Goal: Transaction & Acquisition: Purchase product/service

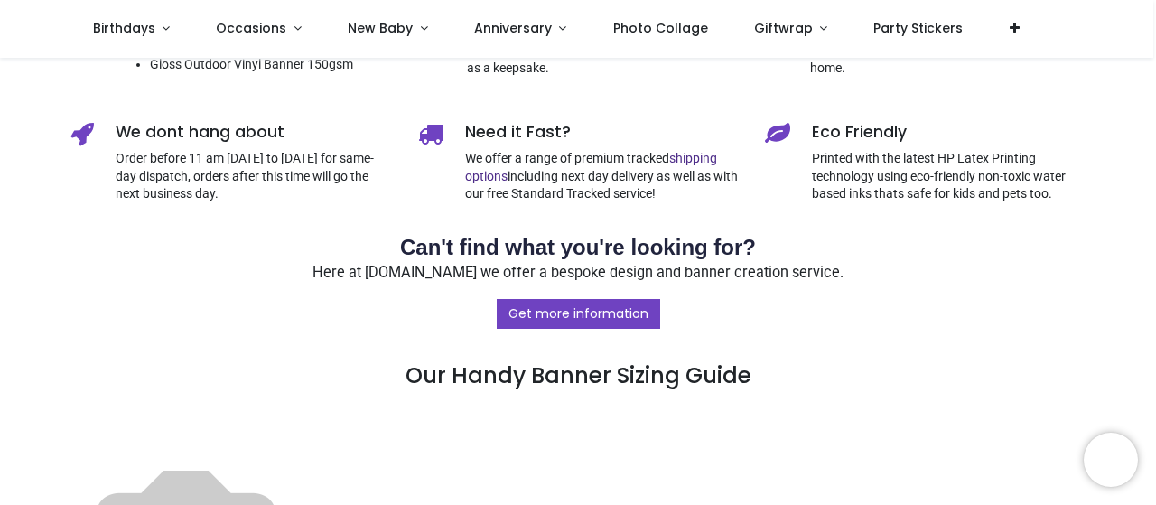
scroll to position [723, 0]
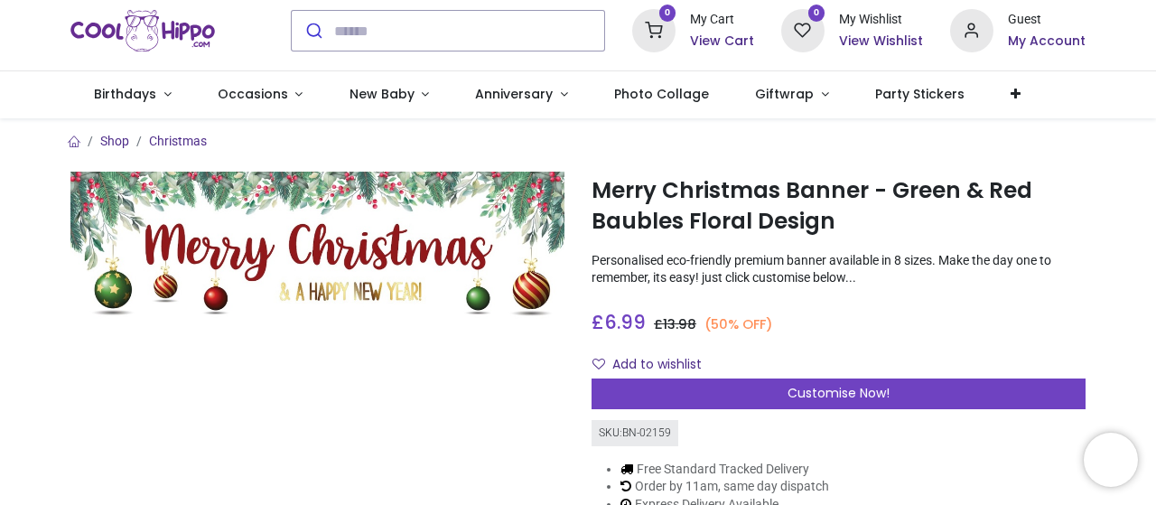
scroll to position [90, 0]
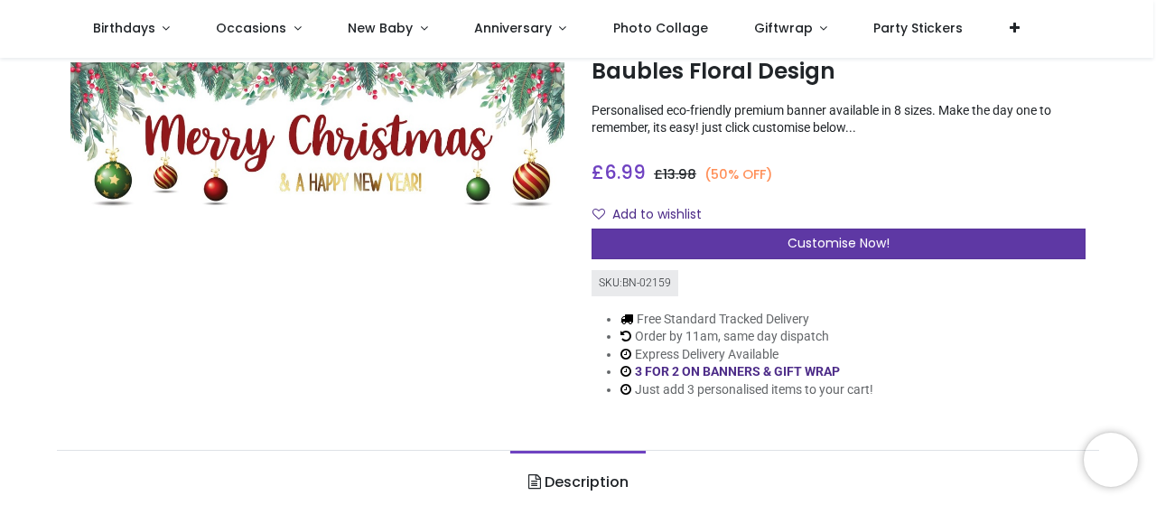
click at [755, 250] on div "Customise Now!" at bounding box center [839, 244] width 494 height 31
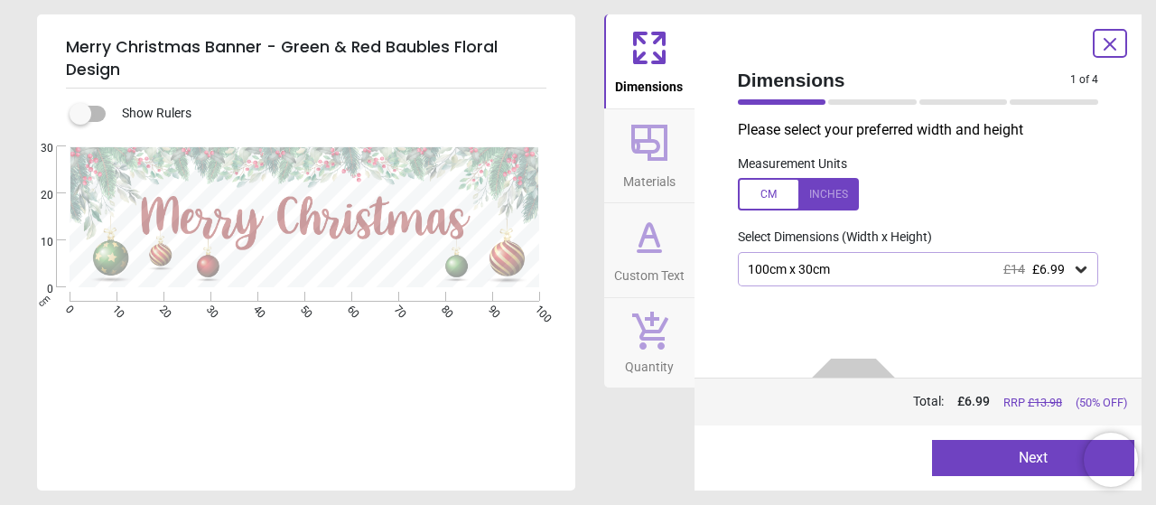
click at [1076, 272] on icon at bounding box center [1081, 269] width 11 height 6
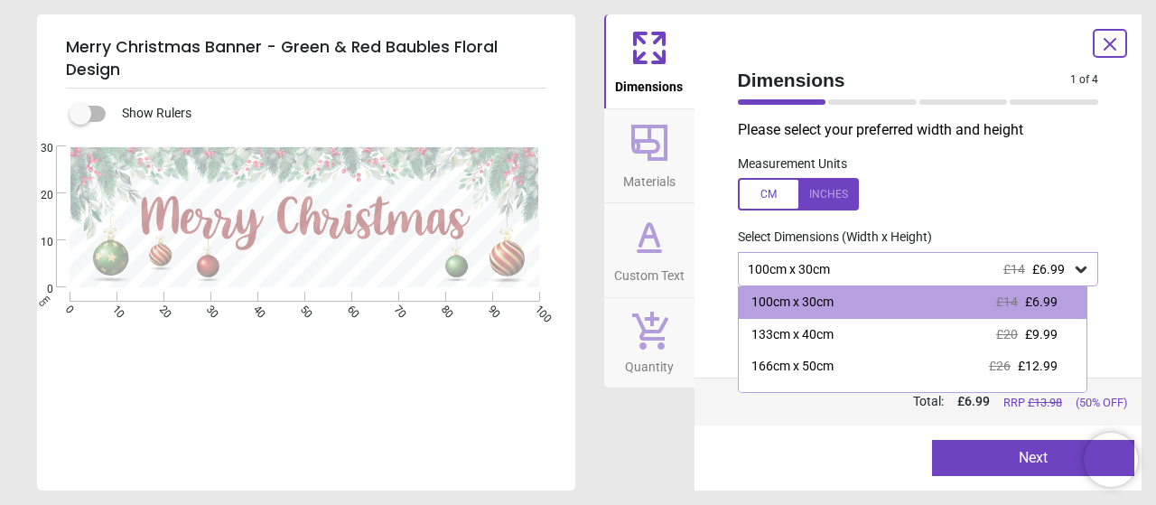
click at [815, 369] on div "166cm x 50cm" at bounding box center [792, 367] width 82 height 18
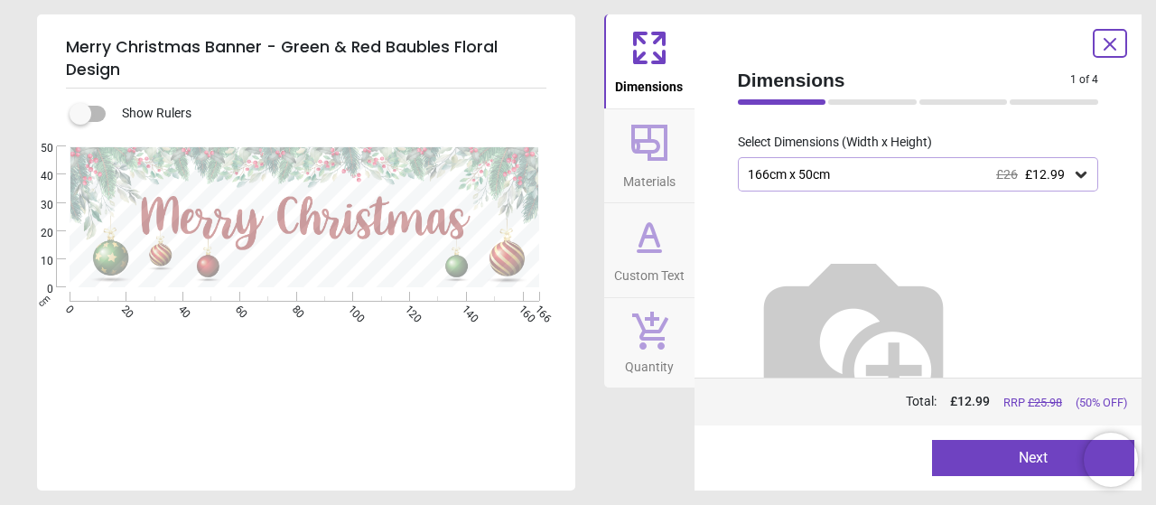
scroll to position [98, 0]
click at [648, 251] on icon at bounding box center [650, 251] width 22 height 0
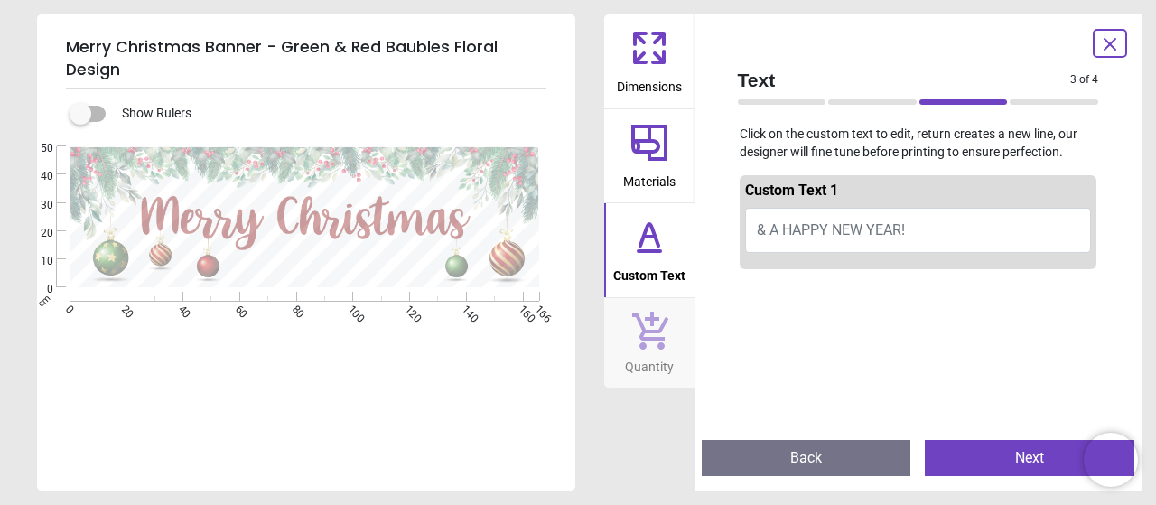
click at [914, 230] on button "& A HAPPY NEW YEAR!" at bounding box center [918, 230] width 347 height 45
click at [838, 230] on span "& A HAPPY NEW YEAR!" at bounding box center [831, 229] width 148 height 17
type textarea "**********"
click at [1021, 454] on button "Next" at bounding box center [1030, 458] width 210 height 36
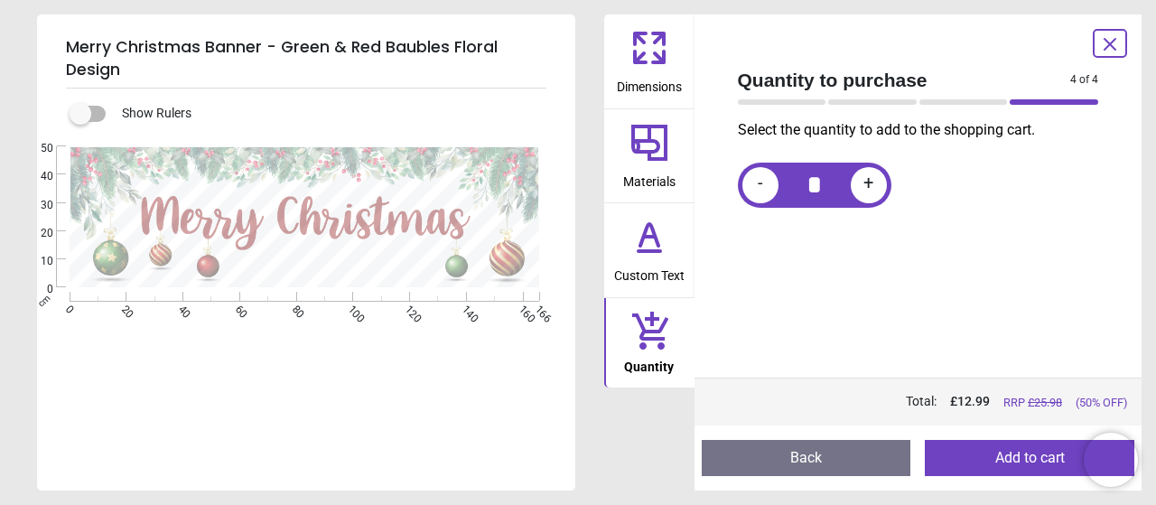
click at [1013, 462] on button "Add to cart" at bounding box center [1030, 458] width 210 height 36
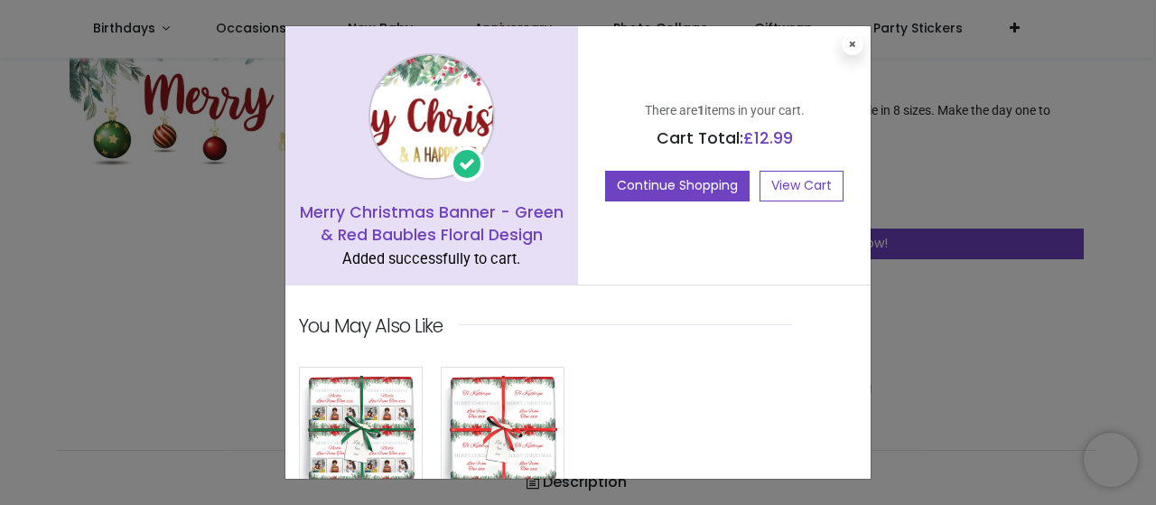
click at [462, 161] on span at bounding box center [467, 163] width 34 height 35
click at [851, 46] on icon at bounding box center [852, 44] width 7 height 9
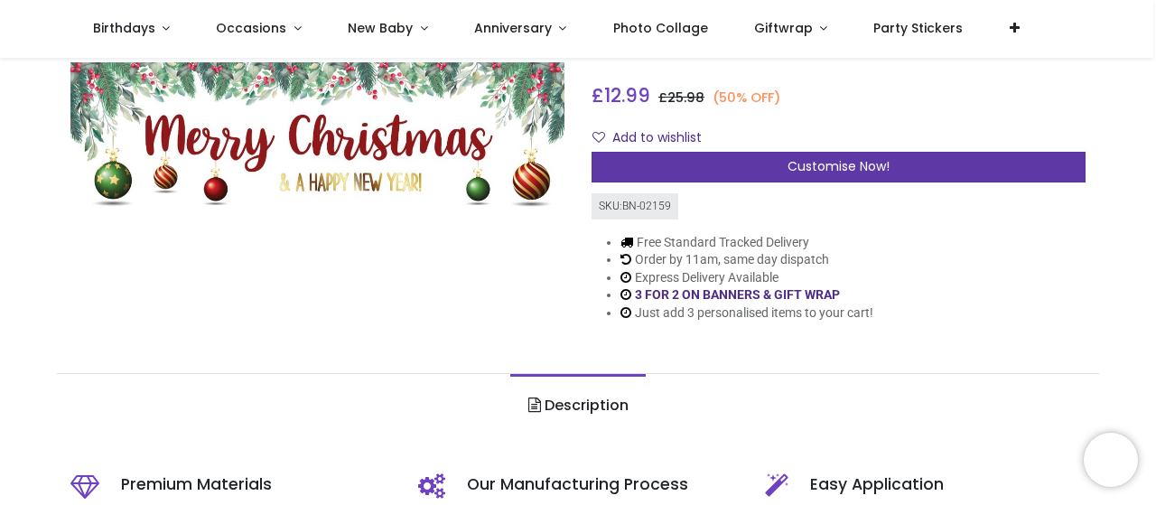
scroll to position [181, 0]
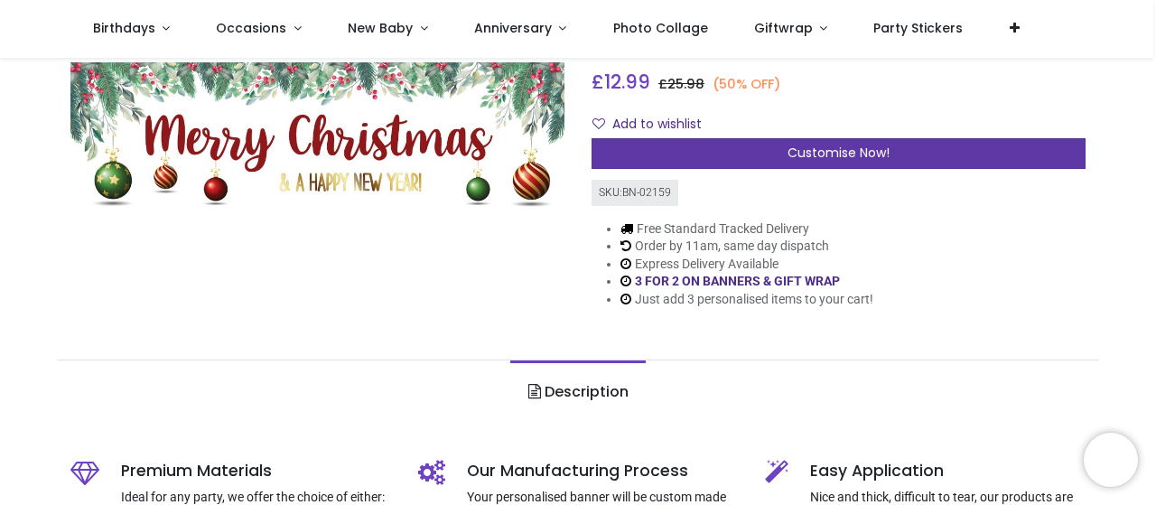
click at [704, 161] on div "Customise Now!" at bounding box center [839, 153] width 494 height 31
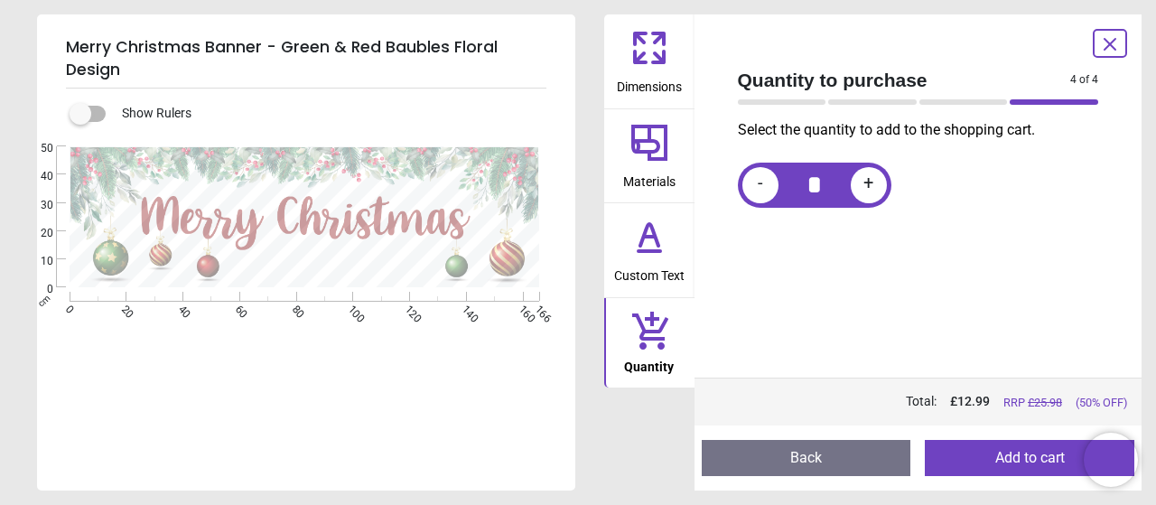
drag, startPoint x: 107, startPoint y: 114, endPoint x: 79, endPoint y: 110, distance: 27.3
click at [79, 110] on div "**********" at bounding box center [306, 290] width 538 height 402
click at [80, 114] on label at bounding box center [80, 114] width 0 height 0
